Goal: Task Accomplishment & Management: Complete application form

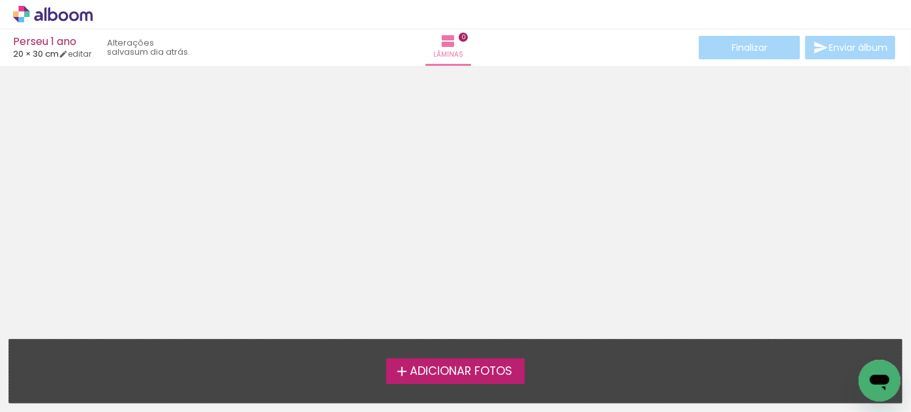
click at [447, 372] on span "Adicionar Fotos" at bounding box center [461, 372] width 102 height 12
click at [0, 0] on input "file" at bounding box center [0, 0] width 0 height 0
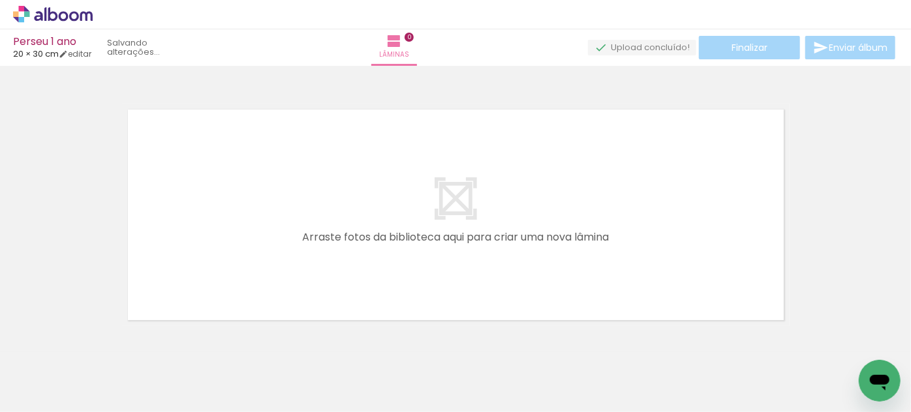
scroll to position [16, 0]
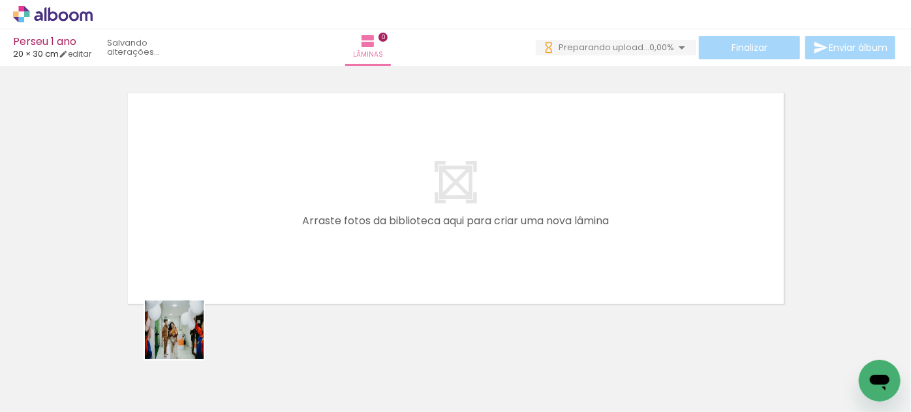
drag, startPoint x: 155, startPoint y: 378, endPoint x: 239, endPoint y: 278, distance: 131.0
click at [239, 278] on quentale-workspace at bounding box center [455, 206] width 911 height 412
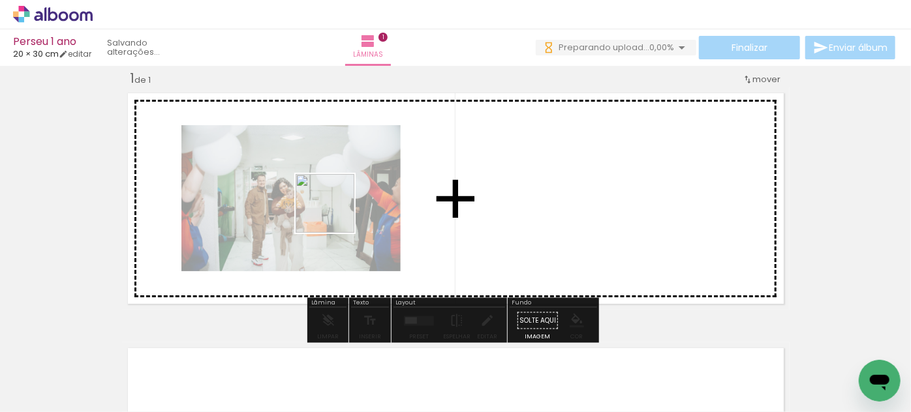
drag, startPoint x: 217, startPoint y: 379, endPoint x: 335, endPoint y: 213, distance: 203.5
click at [335, 213] on quentale-workspace at bounding box center [455, 206] width 911 height 412
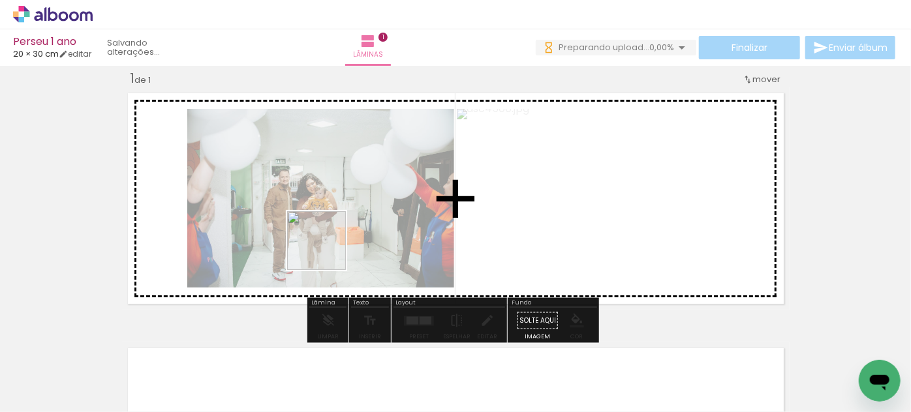
drag, startPoint x: 292, startPoint y: 363, endPoint x: 328, endPoint y: 245, distance: 122.6
click at [328, 245] on quentale-workspace at bounding box center [455, 206] width 911 height 412
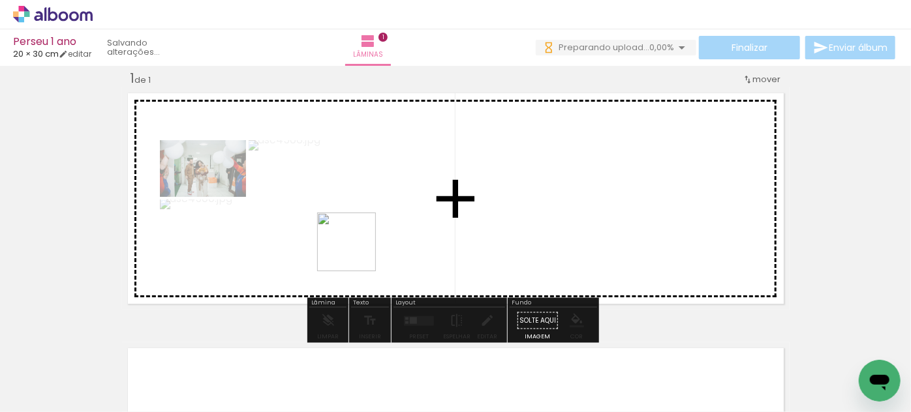
drag, startPoint x: 353, startPoint y: 372, endPoint x: 354, endPoint y: 241, distance: 130.5
click at [354, 241] on quentale-workspace at bounding box center [455, 206] width 911 height 412
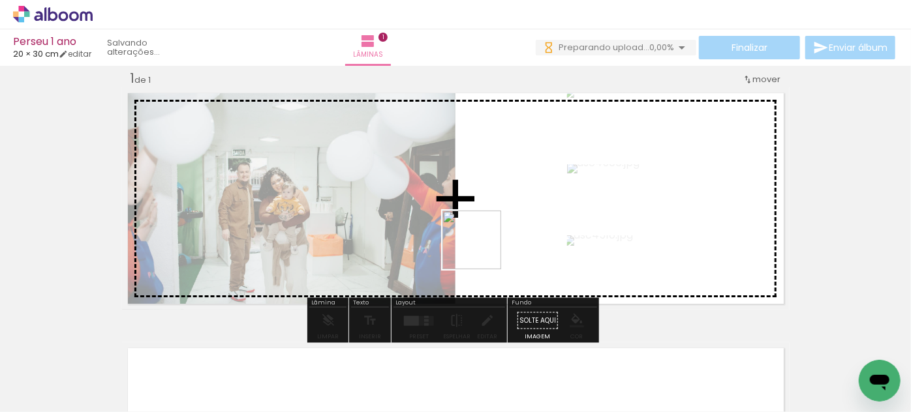
drag, startPoint x: 436, startPoint y: 362, endPoint x: 485, endPoint y: 236, distance: 135.3
click at [485, 236] on quentale-workspace at bounding box center [455, 206] width 911 height 412
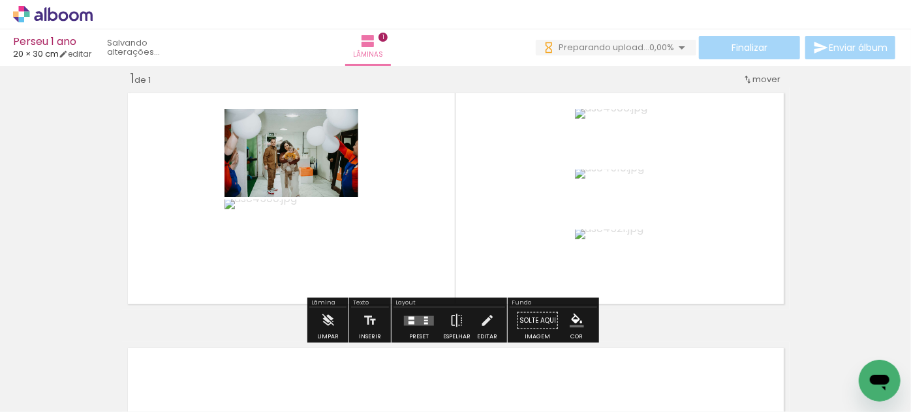
drag, startPoint x: 493, startPoint y: 384, endPoint x: 518, endPoint y: 222, distance: 163.8
click at [518, 222] on quentale-workspace at bounding box center [455, 206] width 911 height 412
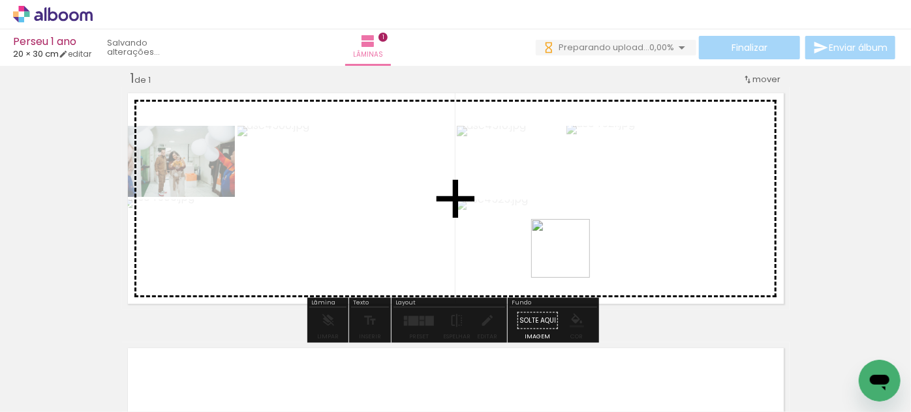
drag, startPoint x: 571, startPoint y: 380, endPoint x: 569, endPoint y: 258, distance: 122.0
click at [569, 258] on quentale-workspace at bounding box center [455, 206] width 911 height 412
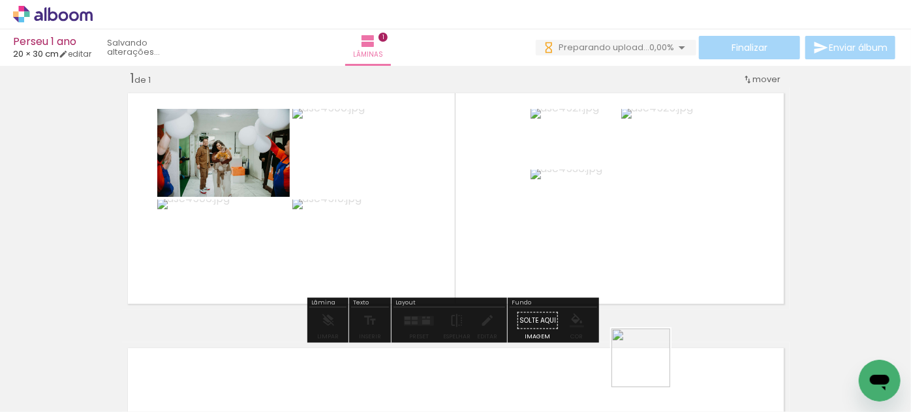
drag, startPoint x: 652, startPoint y: 374, endPoint x: 617, endPoint y: 262, distance: 117.8
click at [617, 262] on quentale-workspace at bounding box center [455, 206] width 911 height 412
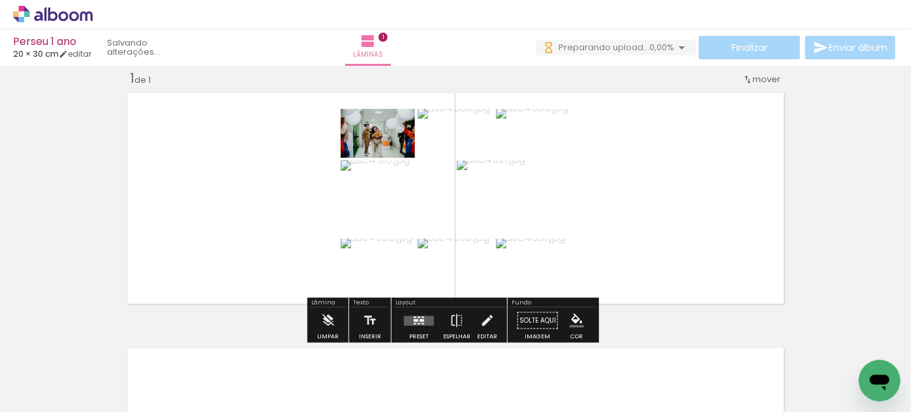
drag, startPoint x: 711, startPoint y: 371, endPoint x: 622, endPoint y: 247, distance: 151.9
click at [622, 247] on quentale-workspace at bounding box center [455, 206] width 911 height 412
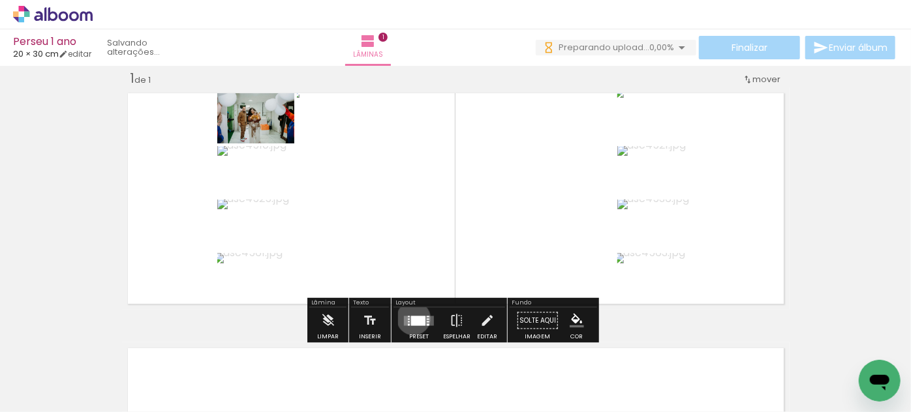
click at [411, 318] on div at bounding box center [418, 321] width 14 height 10
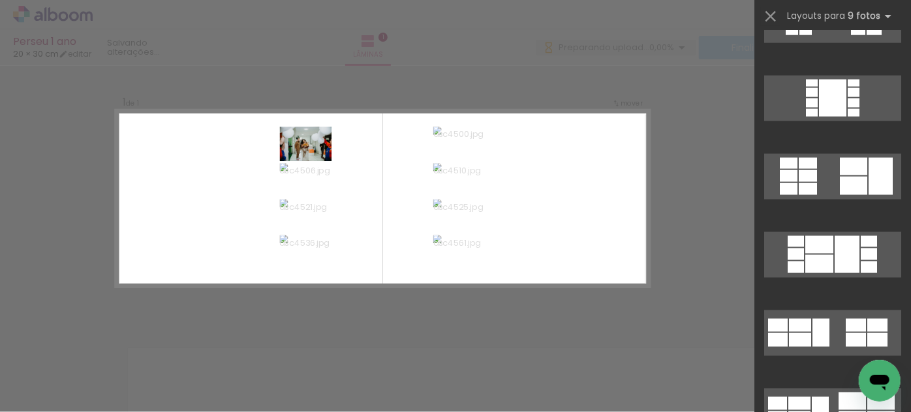
scroll to position [927, 0]
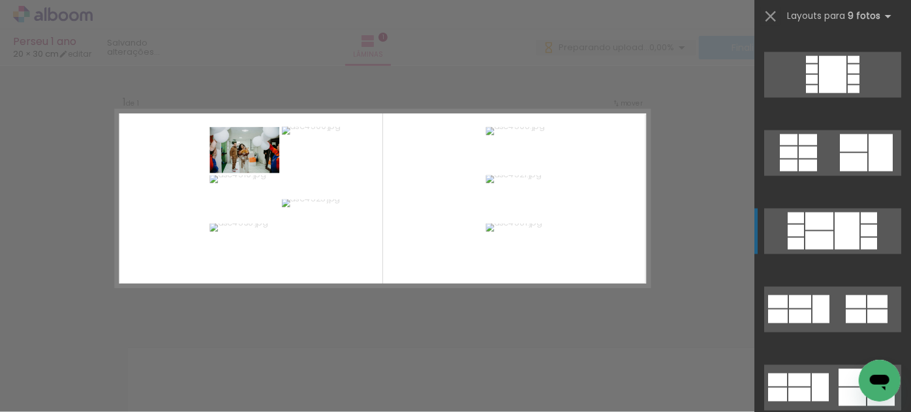
click at [861, 221] on div at bounding box center [869, 218] width 16 height 11
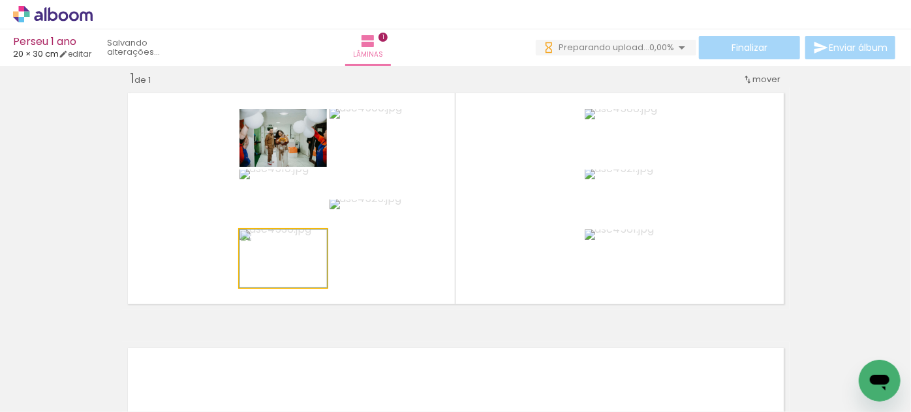
click at [297, 260] on quentale-photo at bounding box center [282, 259] width 87 height 58
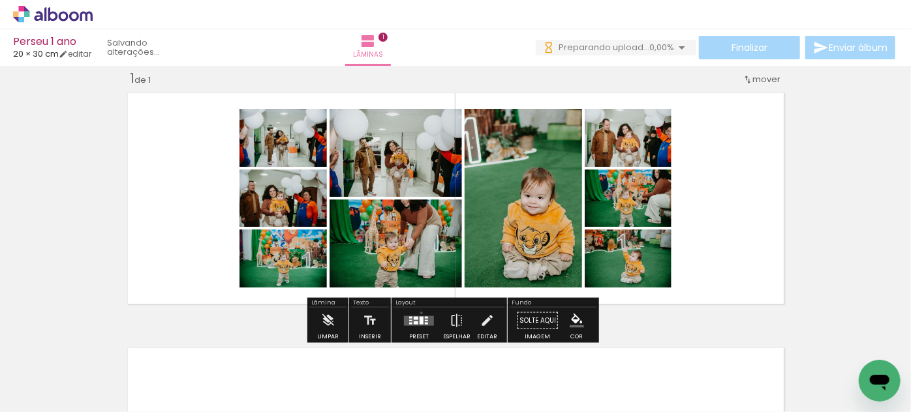
click at [418, 312] on div at bounding box center [418, 321] width 35 height 26
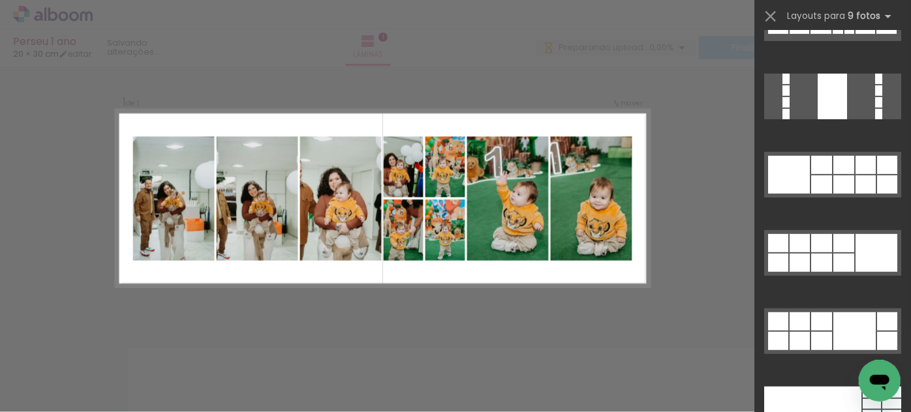
scroll to position [2785, 0]
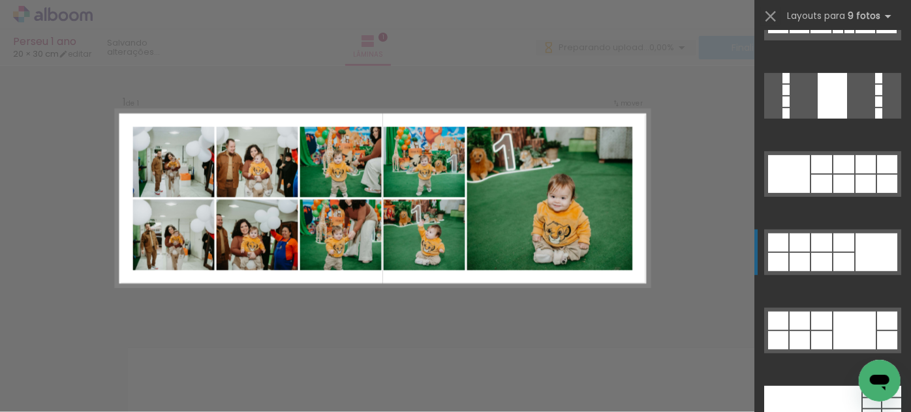
click at [838, 259] on div at bounding box center [843, 262] width 21 height 18
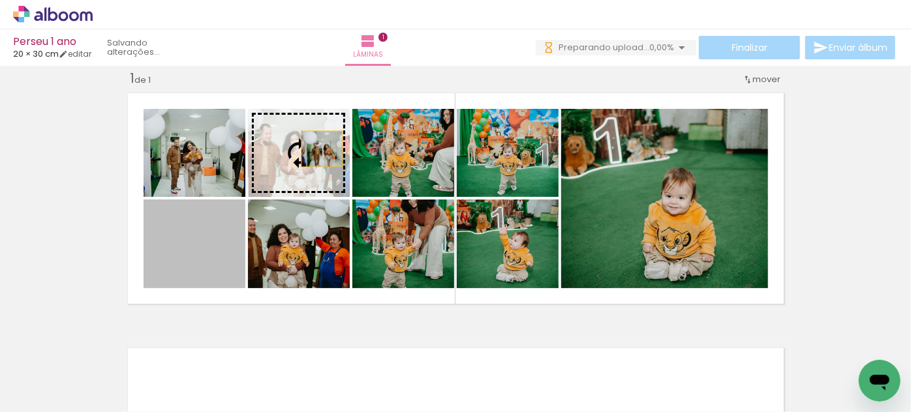
drag, startPoint x: 204, startPoint y: 258, endPoint x: 317, endPoint y: 149, distance: 156.9
click at [0, 0] on slot at bounding box center [0, 0] width 0 height 0
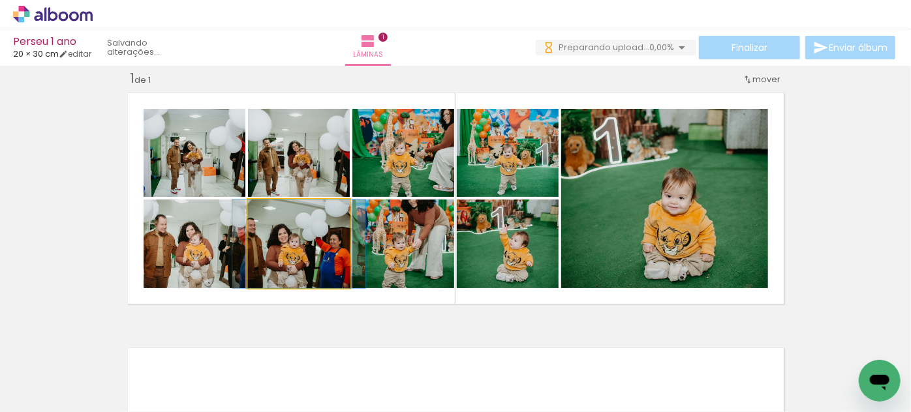
click at [304, 243] on quentale-photo at bounding box center [299, 244] width 102 height 89
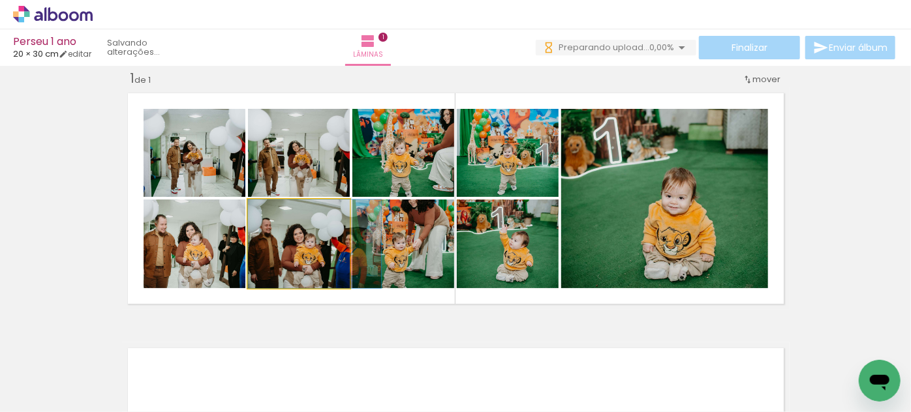
drag, startPoint x: 304, startPoint y: 243, endPoint x: 328, endPoint y: 241, distance: 24.2
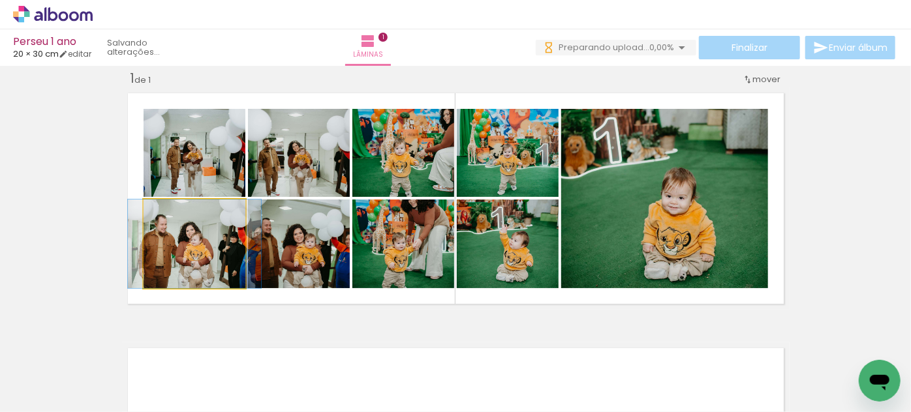
click at [224, 253] on quentale-photo at bounding box center [195, 244] width 102 height 89
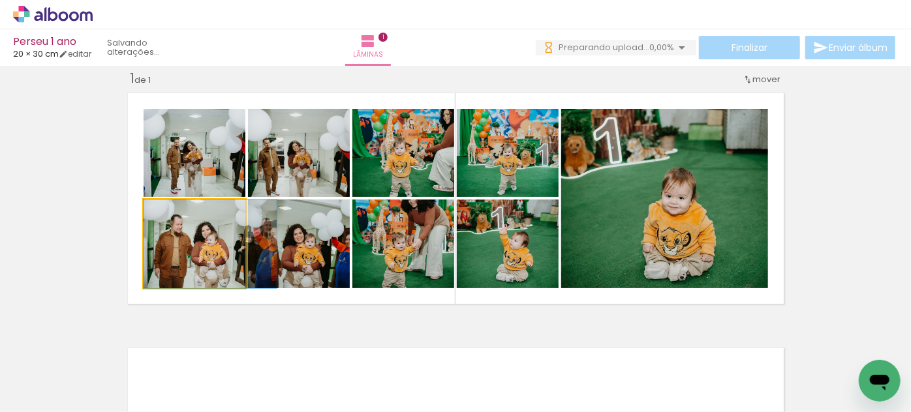
drag, startPoint x: 224, startPoint y: 253, endPoint x: 245, endPoint y: 255, distance: 20.3
click at [0, 0] on slot at bounding box center [0, 0] width 0 height 0
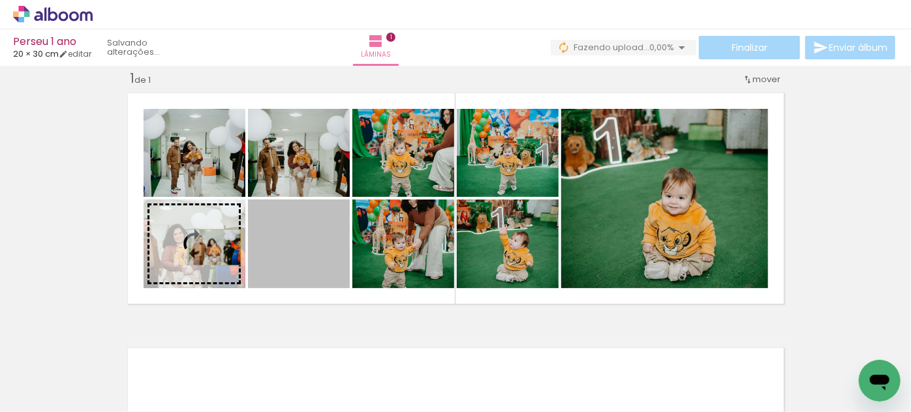
drag, startPoint x: 284, startPoint y: 251, endPoint x: 215, endPoint y: 247, distance: 69.9
click at [0, 0] on slot at bounding box center [0, 0] width 0 height 0
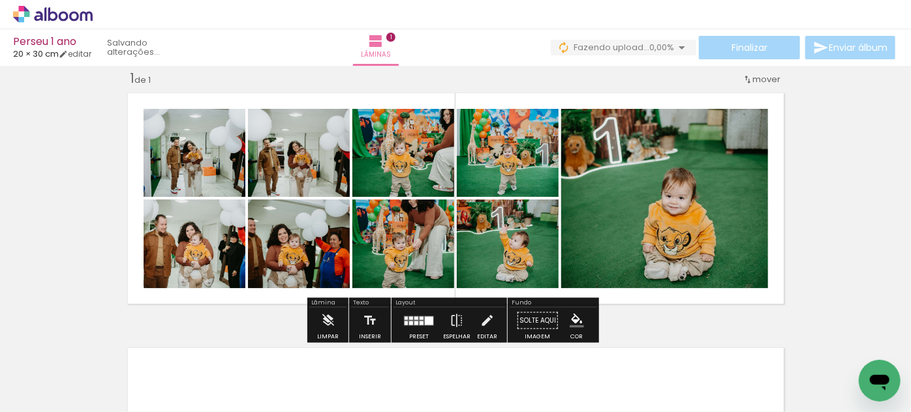
click at [247, 307] on quentale-layouter at bounding box center [455, 198] width 667 height 222
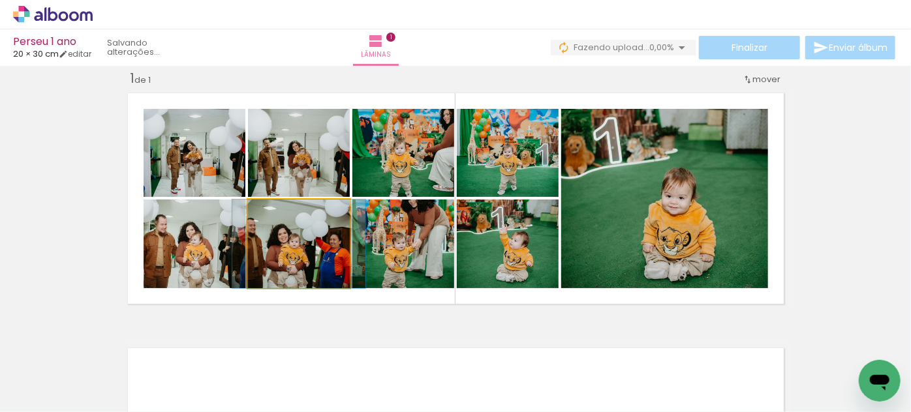
click at [296, 258] on quentale-photo at bounding box center [299, 244] width 102 height 89
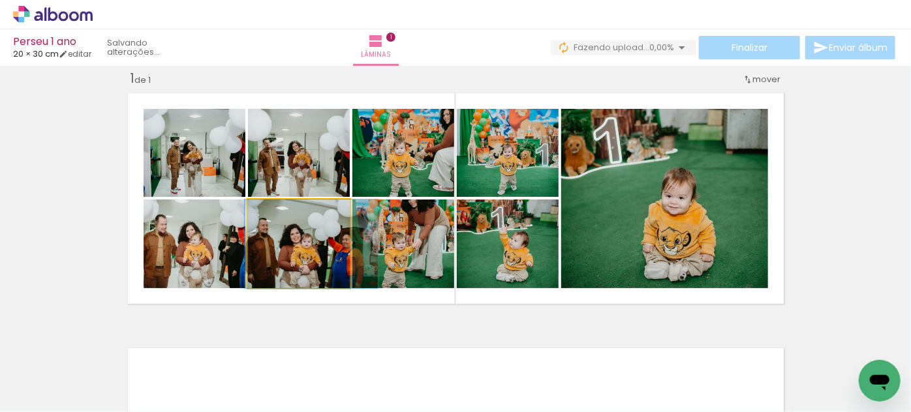
drag, startPoint x: 292, startPoint y: 256, endPoint x: 307, endPoint y: 257, distance: 14.4
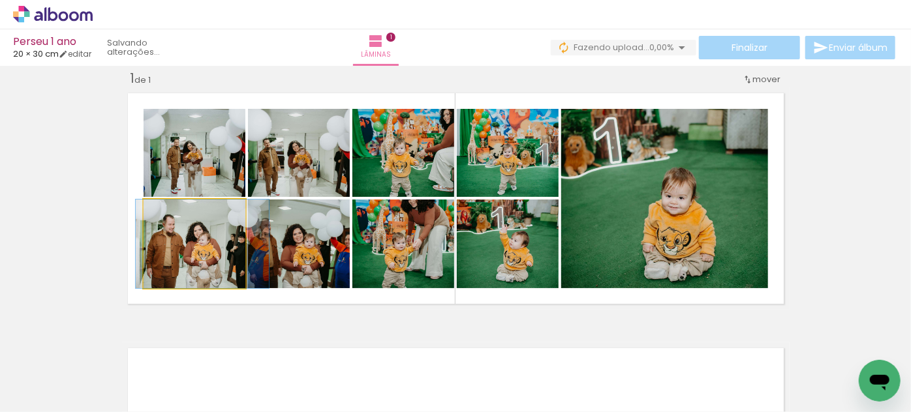
drag, startPoint x: 204, startPoint y: 255, endPoint x: 212, endPoint y: 255, distance: 7.8
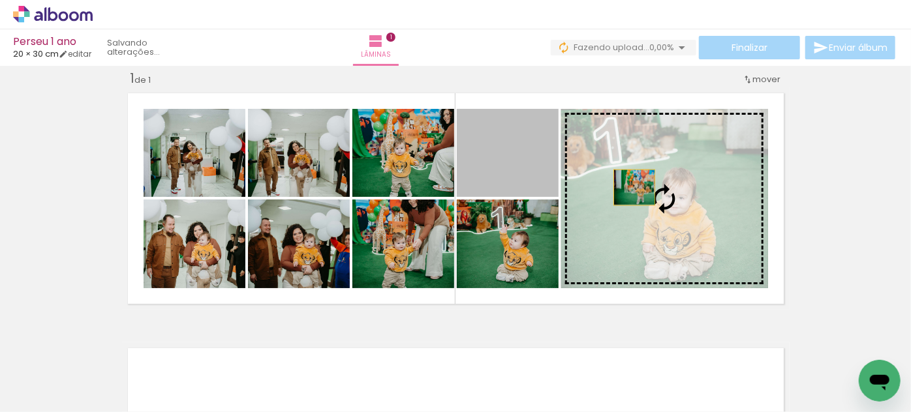
drag, startPoint x: 506, startPoint y: 157, endPoint x: 654, endPoint y: 190, distance: 151.9
click at [0, 0] on slot at bounding box center [0, 0] width 0 height 0
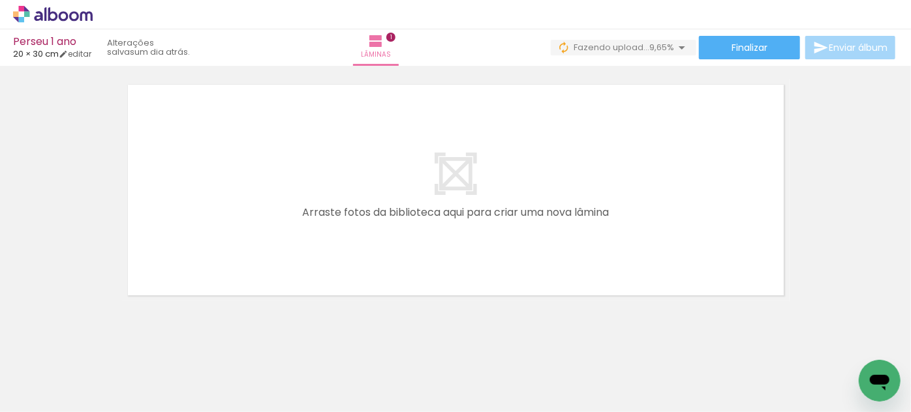
scroll to position [0, 616]
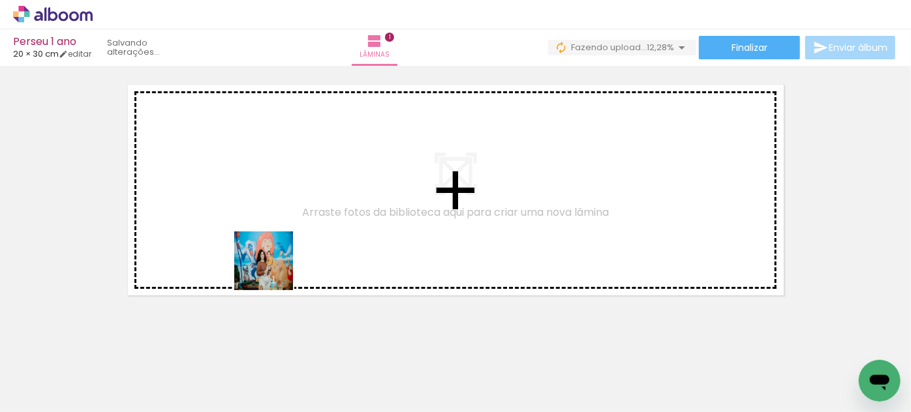
drag, startPoint x: 272, startPoint y: 376, endPoint x: 273, endPoint y: 267, distance: 109.0
click at [273, 267] on quentale-workspace at bounding box center [455, 206] width 911 height 412
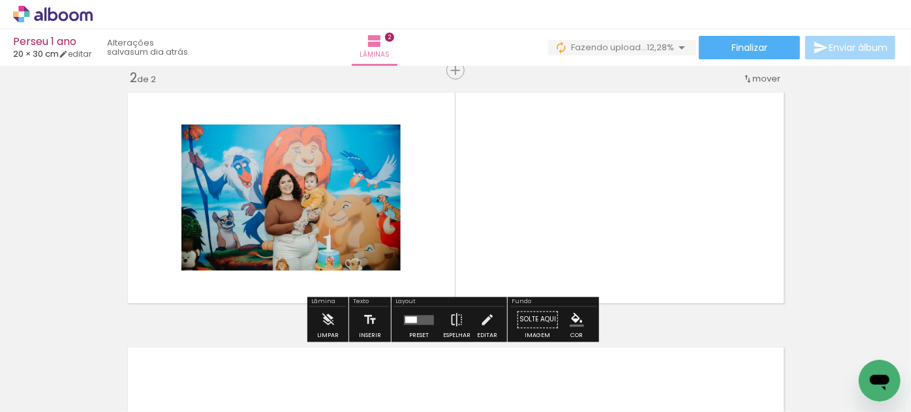
scroll to position [271, 0]
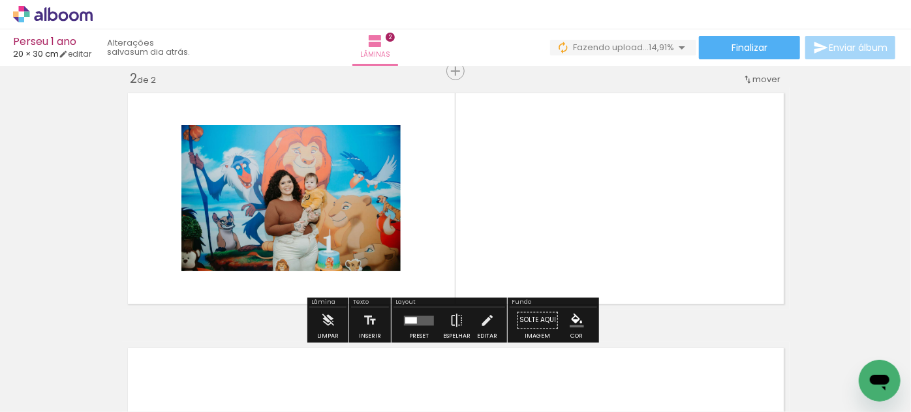
drag, startPoint x: 330, startPoint y: 359, endPoint x: 423, endPoint y: 251, distance: 142.5
click at [423, 251] on quentale-workspace at bounding box center [455, 206] width 911 height 412
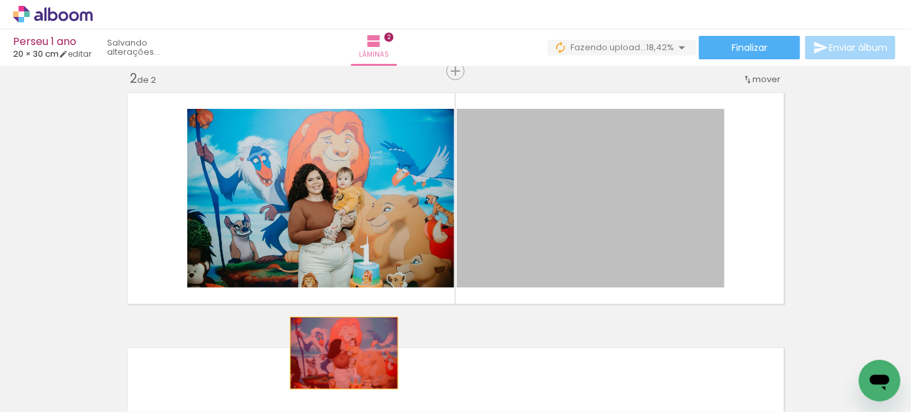
drag, startPoint x: 545, startPoint y: 207, endPoint x: 339, endPoint y: 354, distance: 252.2
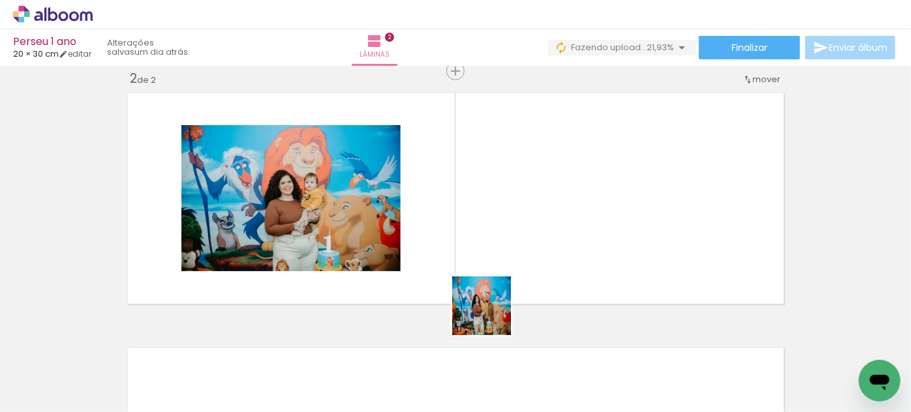
drag, startPoint x: 484, startPoint y: 375, endPoint x: 525, endPoint y: 194, distance: 185.2
click at [525, 194] on quentale-workspace at bounding box center [455, 206] width 911 height 412
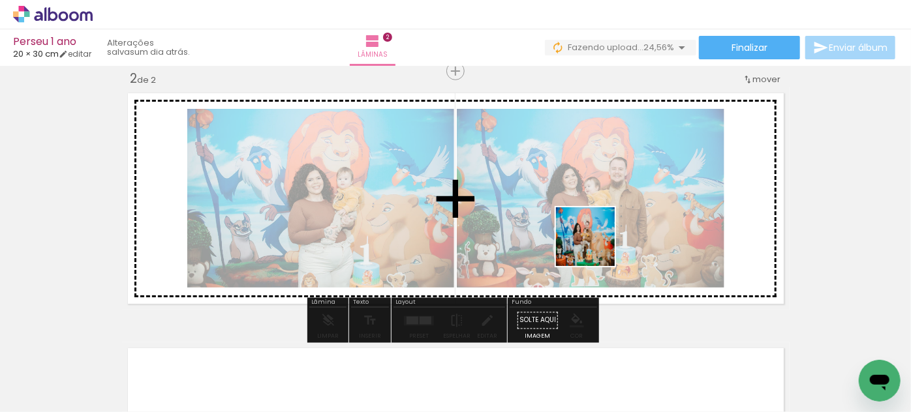
drag, startPoint x: 551, startPoint y: 359, endPoint x: 605, endPoint y: 223, distance: 146.5
click at [605, 223] on quentale-workspace at bounding box center [455, 206] width 911 height 412
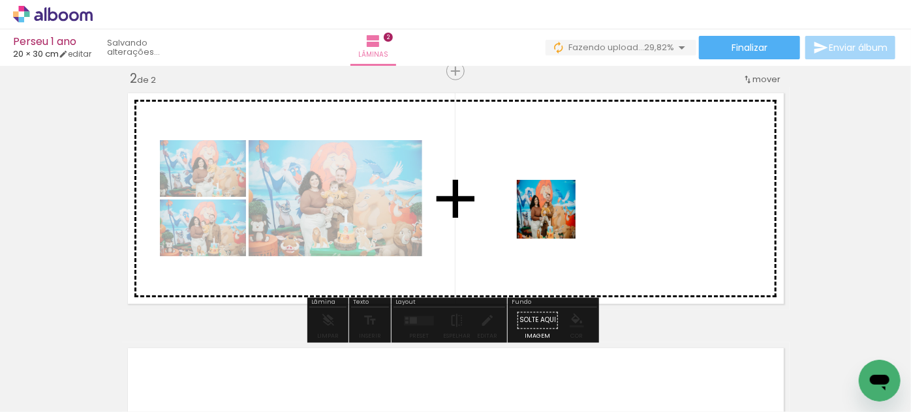
drag, startPoint x: 605, startPoint y: 368, endPoint x: 551, endPoint y: 199, distance: 177.4
click at [551, 199] on quentale-workspace at bounding box center [455, 206] width 911 height 412
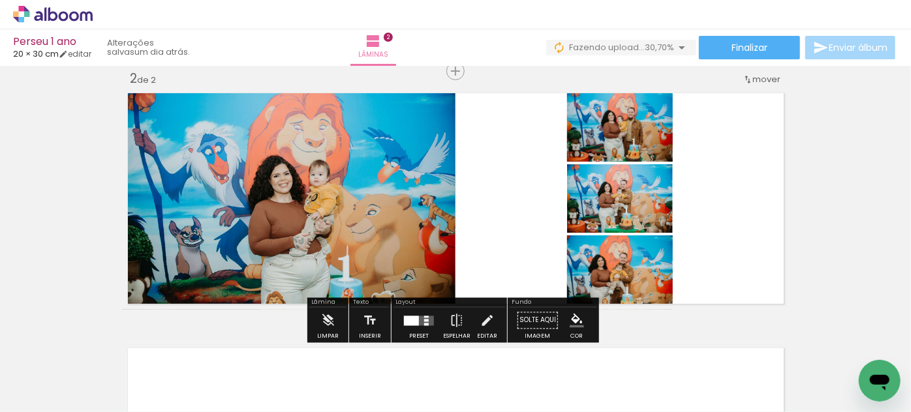
drag, startPoint x: 696, startPoint y: 378, endPoint x: 568, endPoint y: 207, distance: 214.0
click at [568, 207] on quentale-workspace at bounding box center [455, 206] width 911 height 412
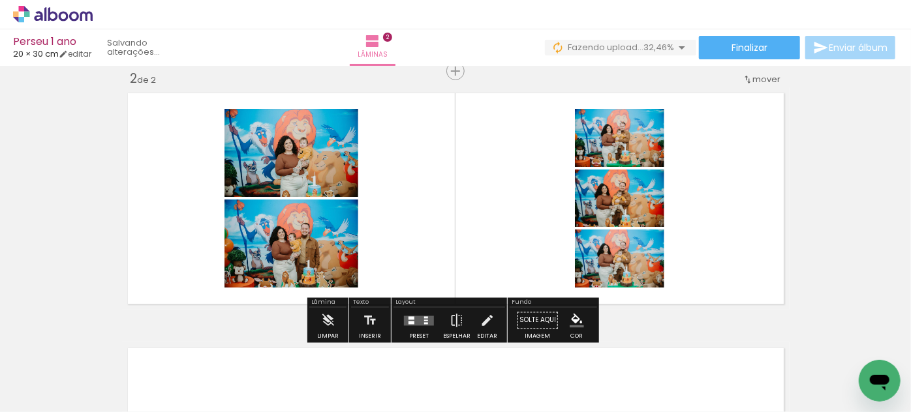
drag, startPoint x: 737, startPoint y: 359, endPoint x: 603, endPoint y: 240, distance: 179.3
click at [603, 240] on quentale-workspace at bounding box center [455, 206] width 911 height 412
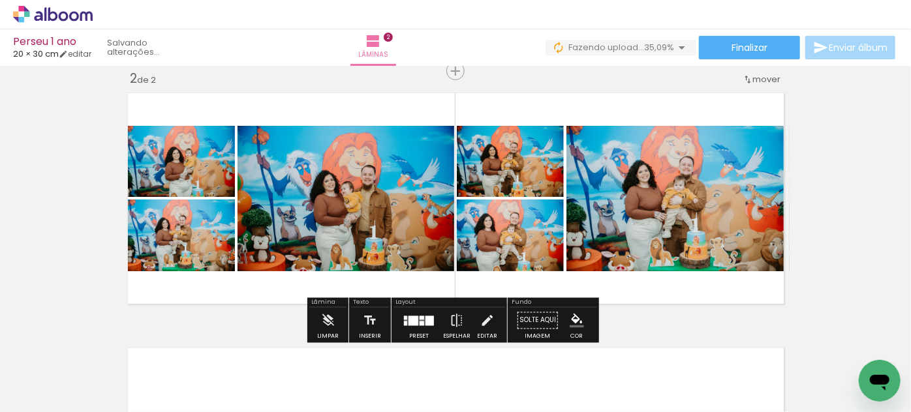
scroll to position [0, 784]
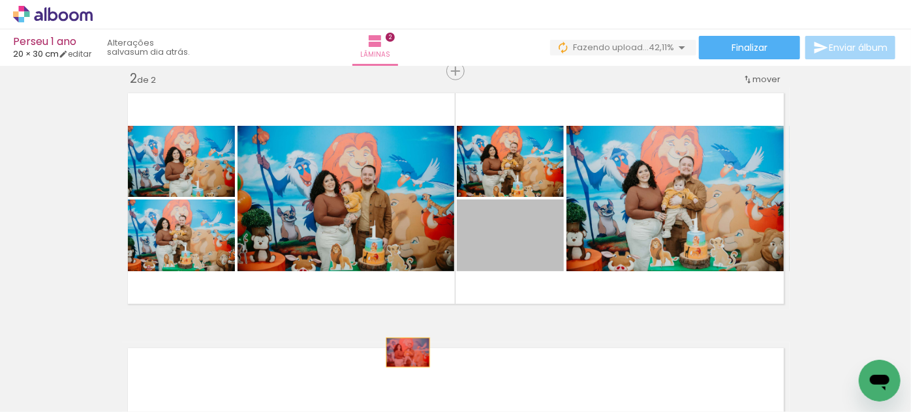
drag, startPoint x: 535, startPoint y: 243, endPoint x: 403, endPoint y: 352, distance: 171.4
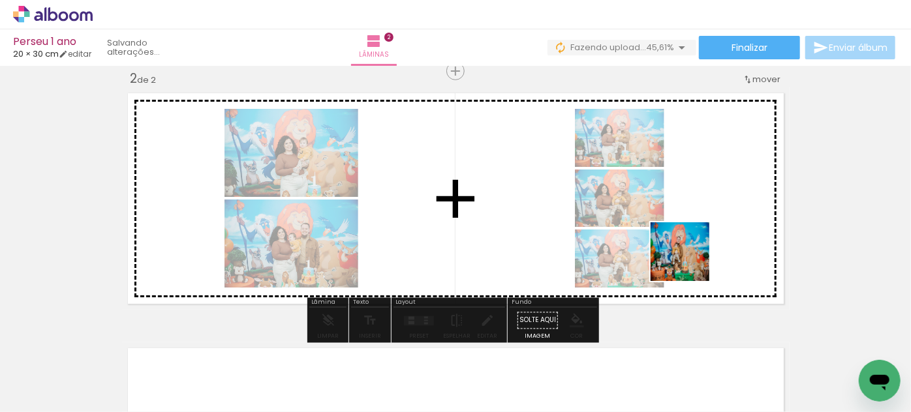
drag, startPoint x: 682, startPoint y: 363, endPoint x: 690, endPoint y: 260, distance: 102.7
click at [690, 260] on quentale-workspace at bounding box center [455, 206] width 911 height 412
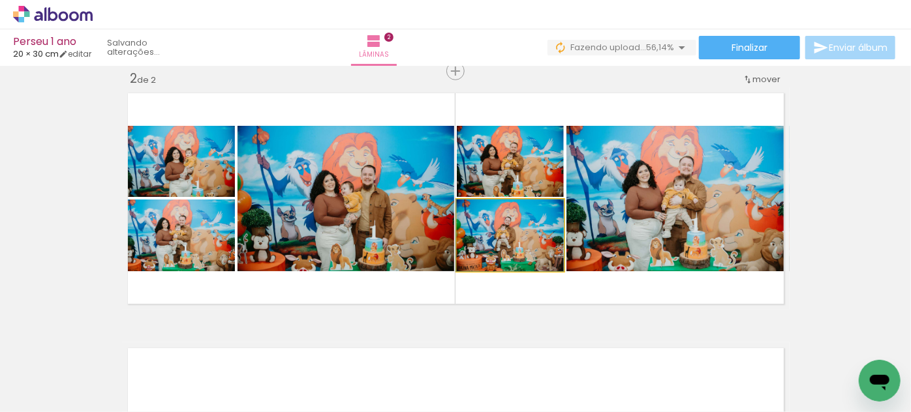
click at [545, 246] on quentale-photo at bounding box center [510, 236] width 107 height 72
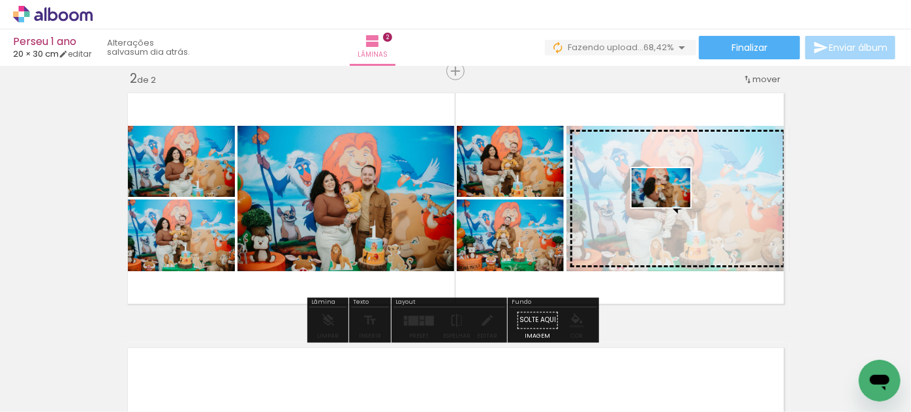
drag, startPoint x: 498, startPoint y: 368, endPoint x: 670, endPoint y: 207, distance: 235.4
click at [670, 207] on quentale-workspace at bounding box center [455, 206] width 911 height 412
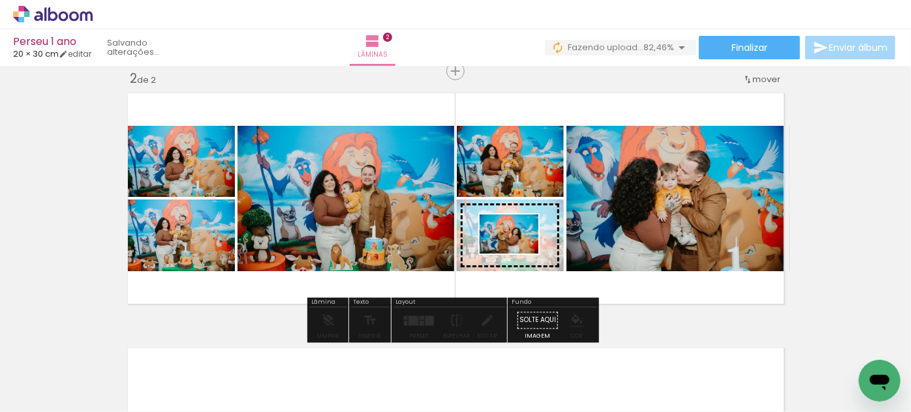
drag, startPoint x: 280, startPoint y: 378, endPoint x: 519, endPoint y: 254, distance: 269.0
click at [519, 254] on quentale-workspace at bounding box center [455, 206] width 911 height 412
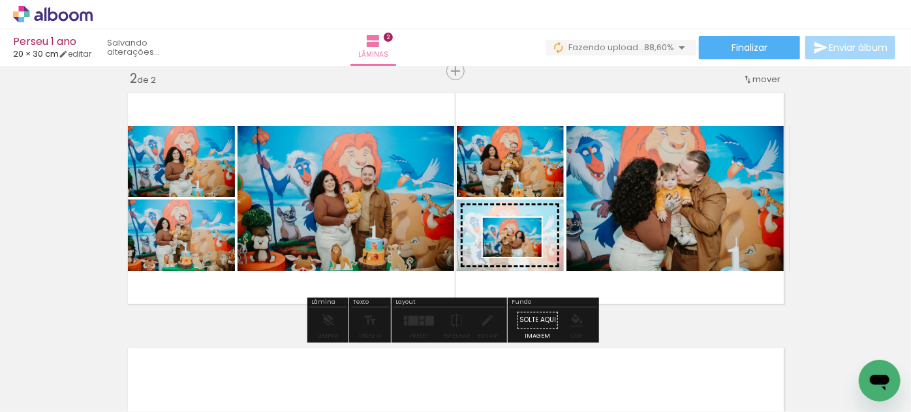
drag, startPoint x: 356, startPoint y: 374, endPoint x: 522, endPoint y: 257, distance: 203.1
click at [522, 257] on quentale-workspace at bounding box center [455, 206] width 911 height 412
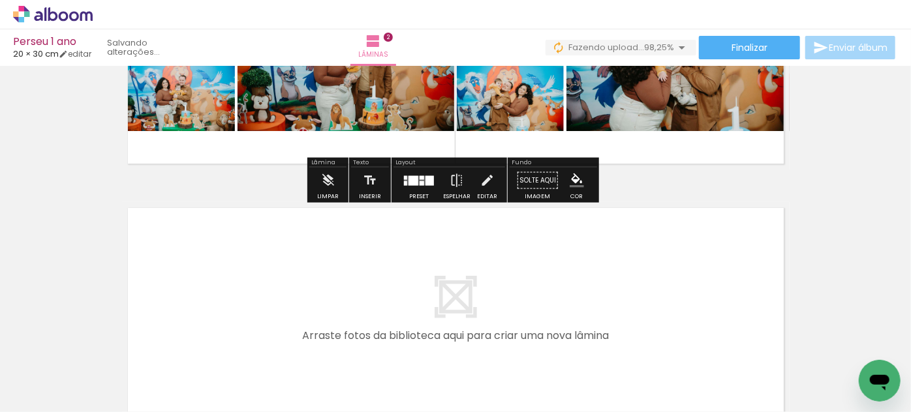
scroll to position [312, 0]
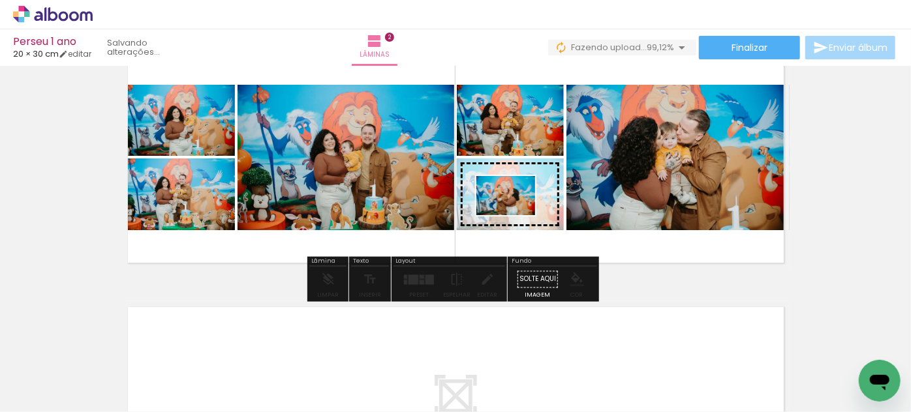
drag, startPoint x: 382, startPoint y: 384, endPoint x: 515, endPoint y: 215, distance: 215.1
click at [515, 215] on quentale-workspace at bounding box center [455, 206] width 911 height 412
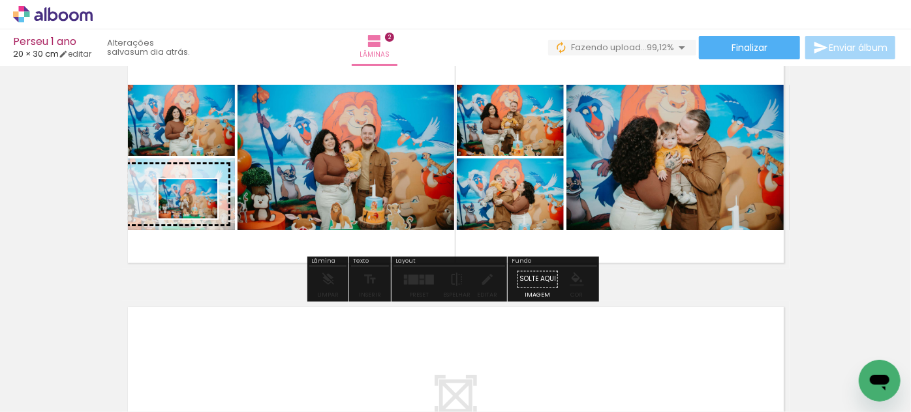
drag, startPoint x: 239, startPoint y: 374, endPoint x: 198, endPoint y: 219, distance: 161.2
click at [198, 219] on quentale-workspace at bounding box center [455, 206] width 911 height 412
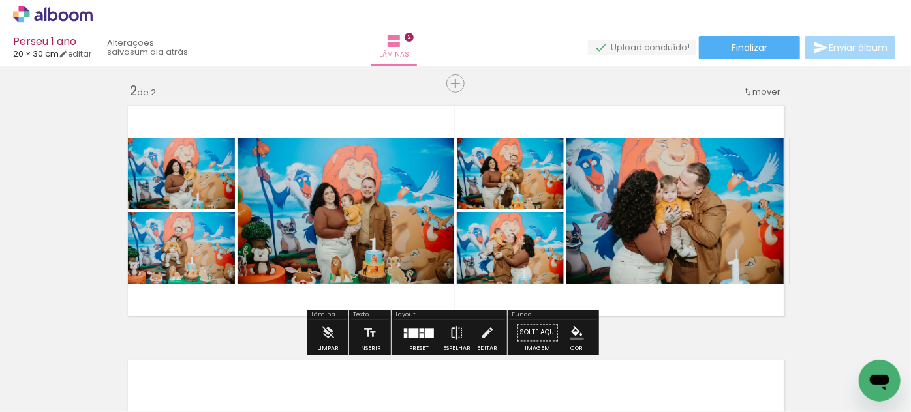
scroll to position [259, 0]
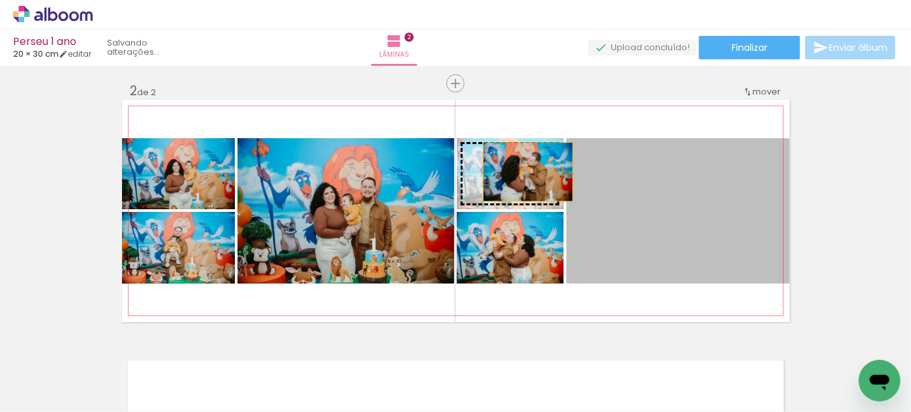
drag, startPoint x: 692, startPoint y: 212, endPoint x: 523, endPoint y: 172, distance: 173.7
click at [0, 0] on slot at bounding box center [0, 0] width 0 height 0
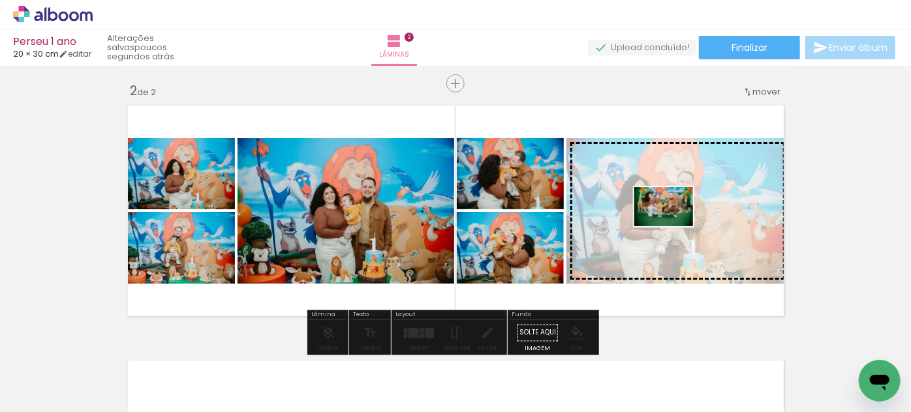
drag, startPoint x: 326, startPoint y: 380, endPoint x: 673, endPoint y: 226, distance: 379.1
click at [673, 226] on quentale-workspace at bounding box center [455, 206] width 911 height 412
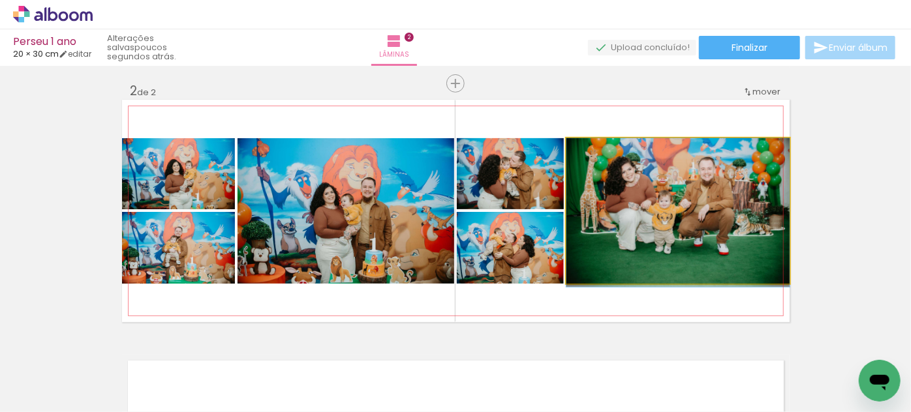
drag, startPoint x: 660, startPoint y: 219, endPoint x: 663, endPoint y: 231, distance: 13.0
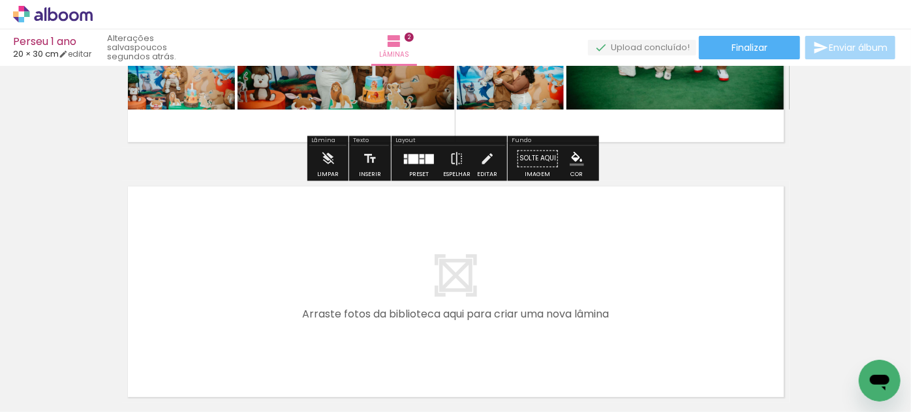
scroll to position [551, 0]
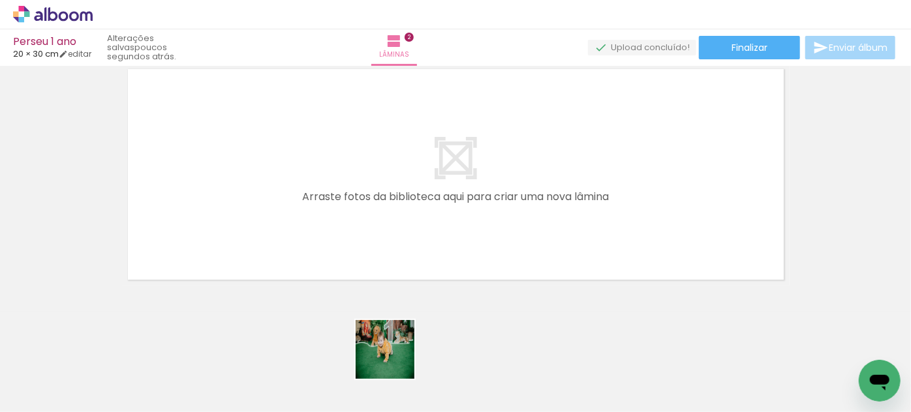
drag, startPoint x: 399, startPoint y: 378, endPoint x: 350, endPoint y: 215, distance: 169.8
click at [350, 215] on quentale-workspace at bounding box center [455, 206] width 911 height 412
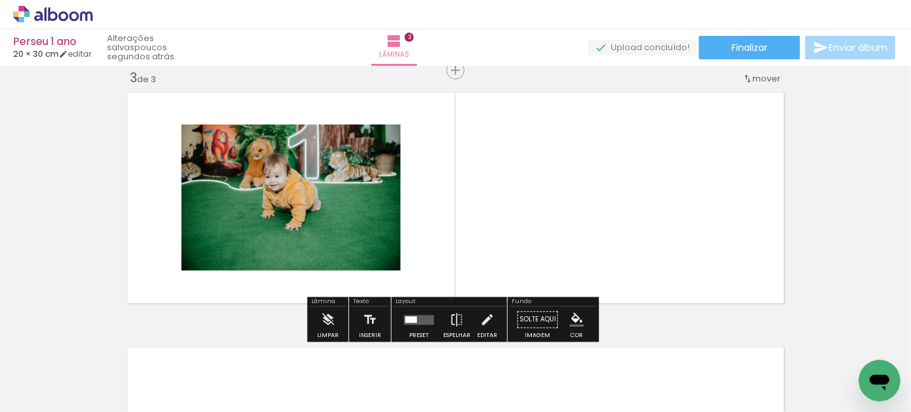
scroll to position [526, 0]
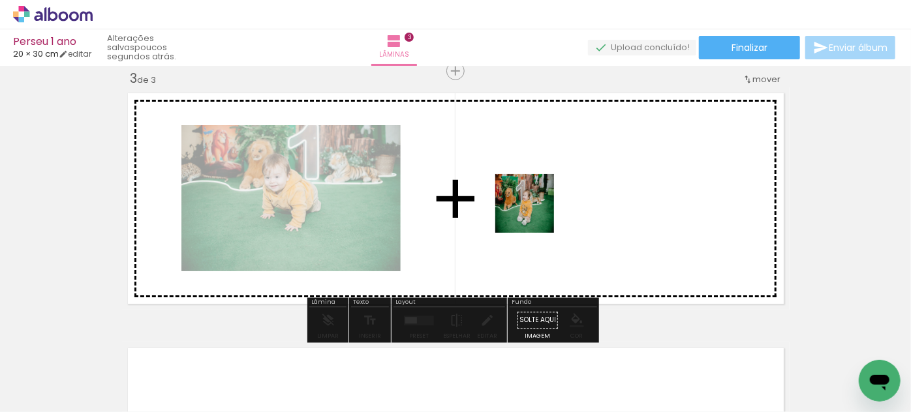
drag, startPoint x: 472, startPoint y: 359, endPoint x: 536, endPoint y: 211, distance: 161.3
click at [536, 211] on quentale-workspace at bounding box center [455, 206] width 911 height 412
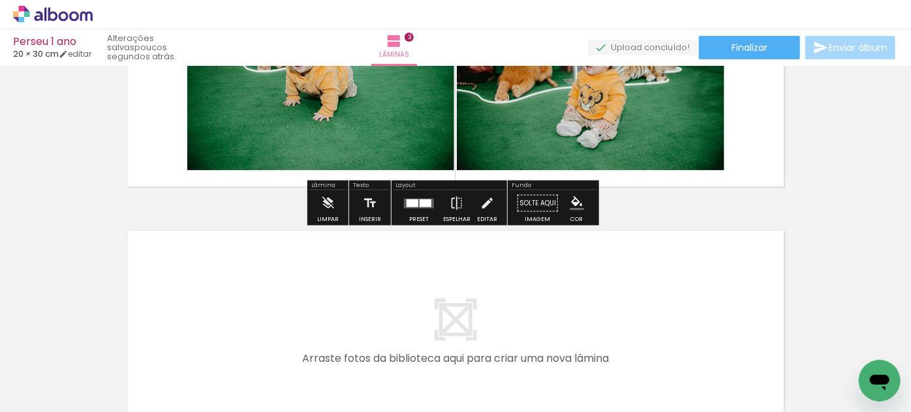
scroll to position [639, 0]
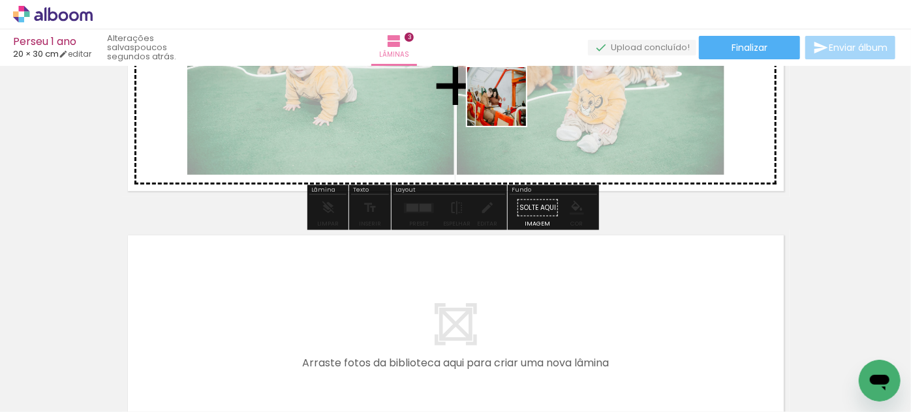
drag, startPoint x: 539, startPoint y: 361, endPoint x: 505, endPoint y: 106, distance: 257.3
click at [505, 106] on quentale-workspace at bounding box center [455, 206] width 911 height 412
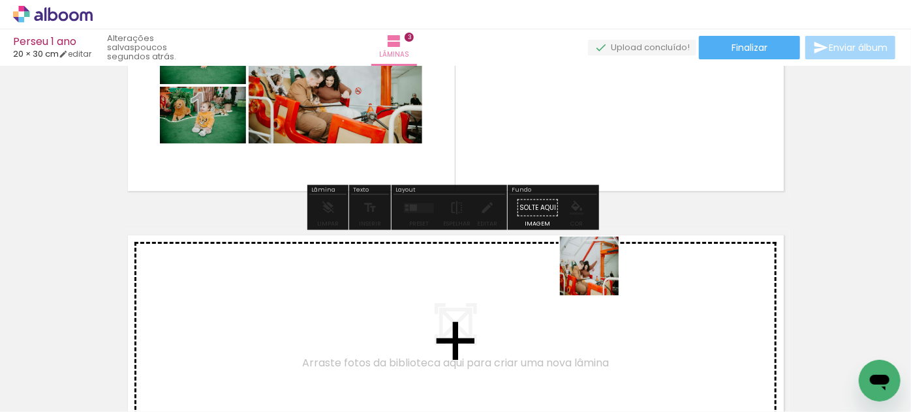
drag, startPoint x: 612, startPoint y: 371, endPoint x: 572, endPoint y: 165, distance: 210.0
click at [572, 165] on quentale-workspace at bounding box center [455, 206] width 911 height 412
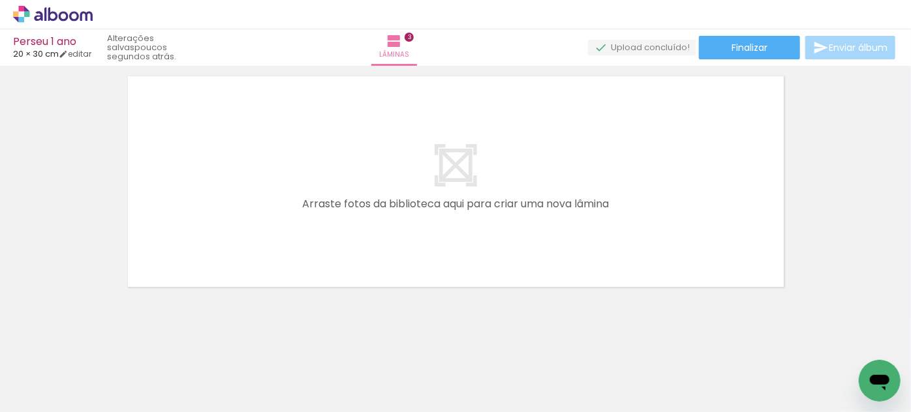
scroll to position [806, 0]
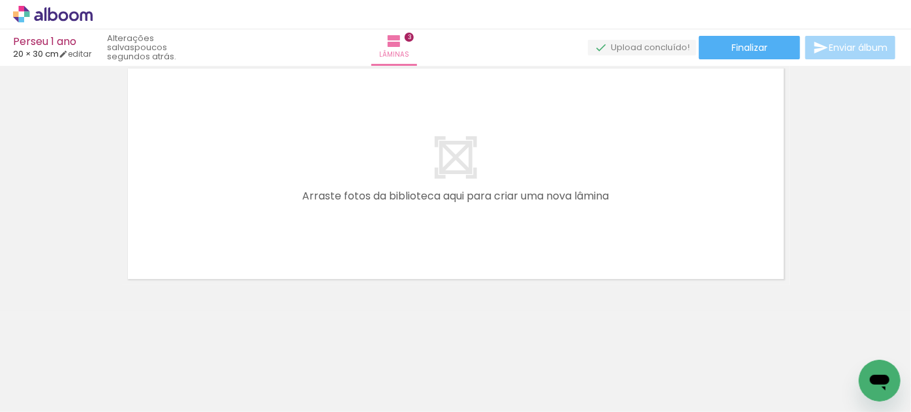
drag, startPoint x: 251, startPoint y: 363, endPoint x: 283, endPoint y: 246, distance: 121.2
click at [283, 246] on quentale-workspace at bounding box center [455, 206] width 911 height 412
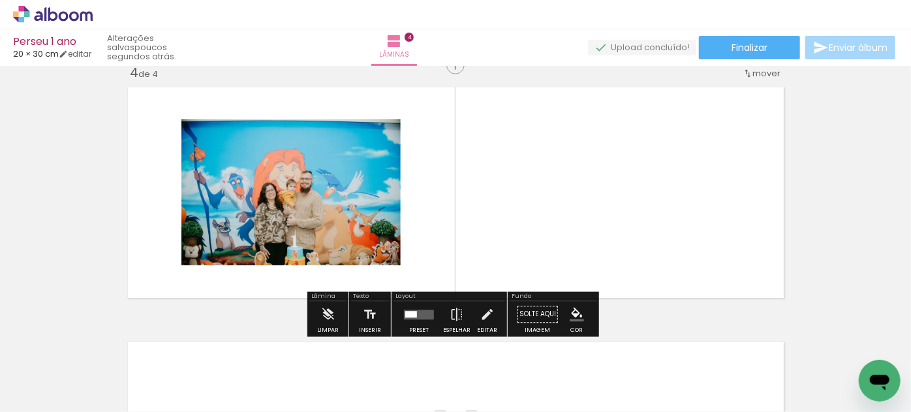
scroll to position [782, 0]
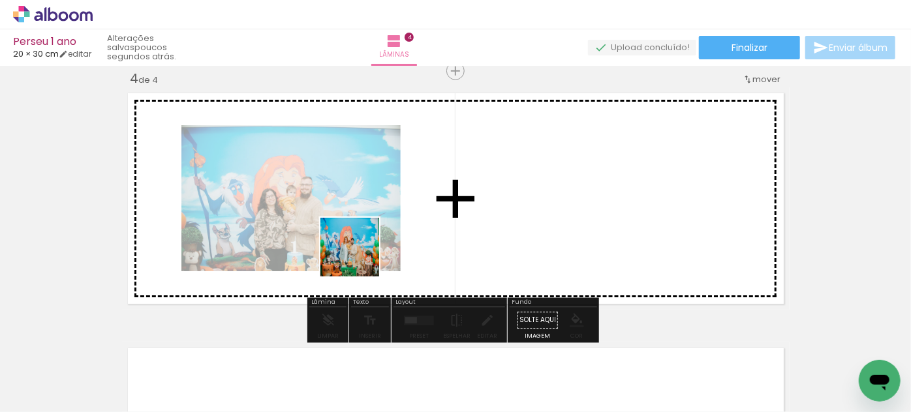
drag, startPoint x: 303, startPoint y: 369, endPoint x: 359, endPoint y: 257, distance: 125.2
click at [359, 257] on quentale-workspace at bounding box center [455, 206] width 911 height 412
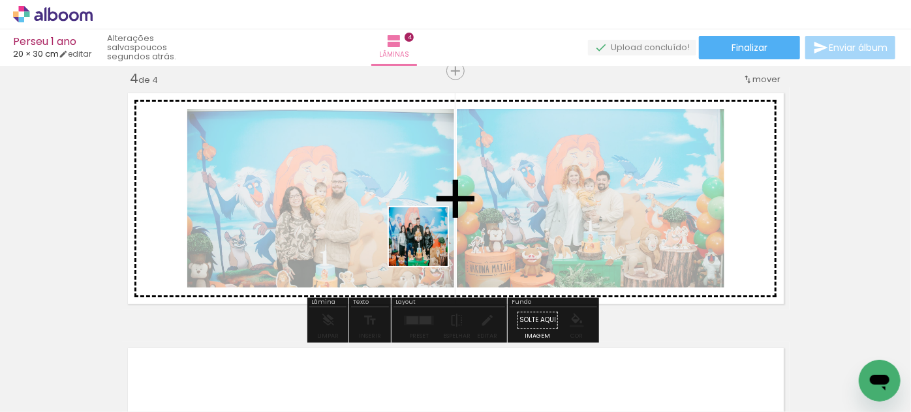
drag, startPoint x: 449, startPoint y: 374, endPoint x: 423, endPoint y: 236, distance: 140.9
click at [423, 236] on quentale-workspace at bounding box center [455, 206] width 911 height 412
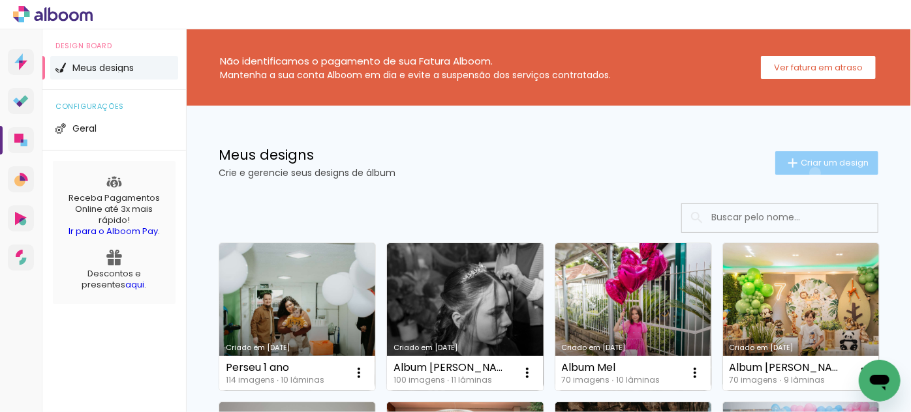
click at [804, 173] on paper-button "Criar um design" at bounding box center [826, 162] width 103 height 23
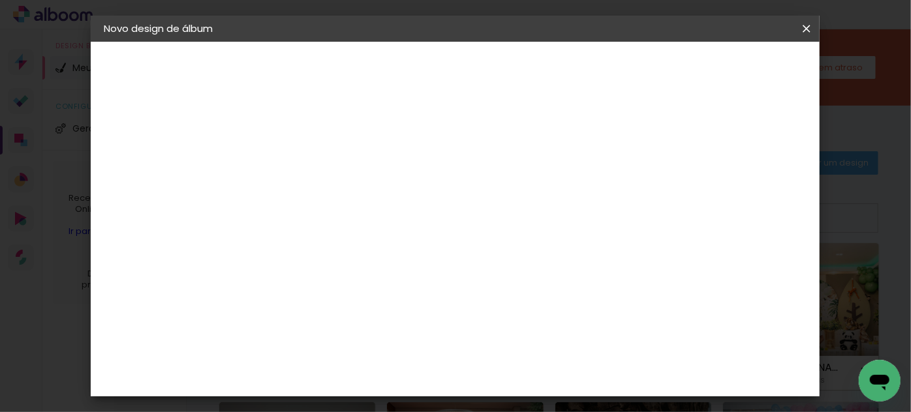
click at [317, 170] on input at bounding box center [317, 175] width 0 height 20
type input "Album Perseu - Smah the cake"
type paper-input "Album Perseu - Smah the cake"
click at [0, 0] on slot "Avançar" at bounding box center [0, 0] width 0 height 0
click at [562, 192] on paper-item "Tamanho Livre" at bounding box center [498, 198] width 125 height 29
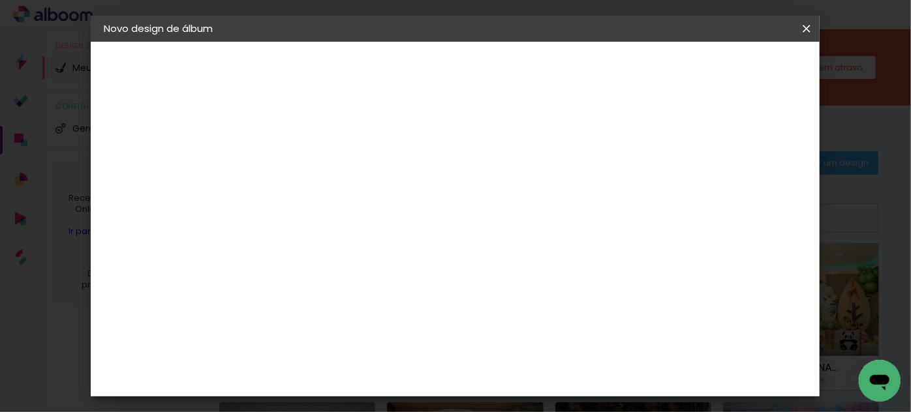
click at [0, 0] on slot "Avançar" at bounding box center [0, 0] width 0 height 0
click at [290, 331] on input "30" at bounding box center [276, 341] width 34 height 20
type input "3"
type input "15"
type paper-input "15"
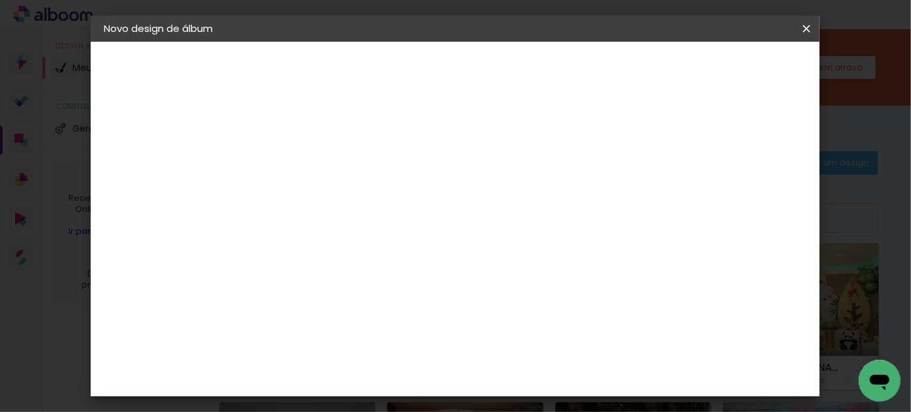
click at [535, 376] on input "60" at bounding box center [528, 386] width 34 height 20
type input "40"
type paper-input "40"
click at [725, 69] on span "Iniciar design" at bounding box center [695, 69] width 59 height 9
